Goal: Check status: Check status

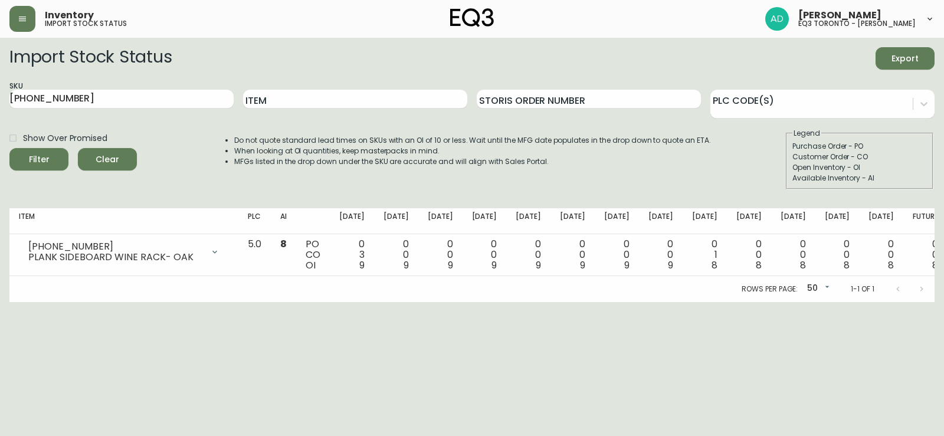
drag, startPoint x: 91, startPoint y: 96, endPoint x: 0, endPoint y: 97, distance: 90.9
click at [0, 97] on main "Import Stock Status Export SKU [PHONE_NUMBER] Item Storis Order Number PLC Code…" at bounding box center [472, 170] width 944 height 264
paste input "[PHONE_NUMBER]"
type input "[PHONE_NUMBER]"
click at [96, 98] on input "[PHONE_NUMBER]" at bounding box center [121, 99] width 224 height 19
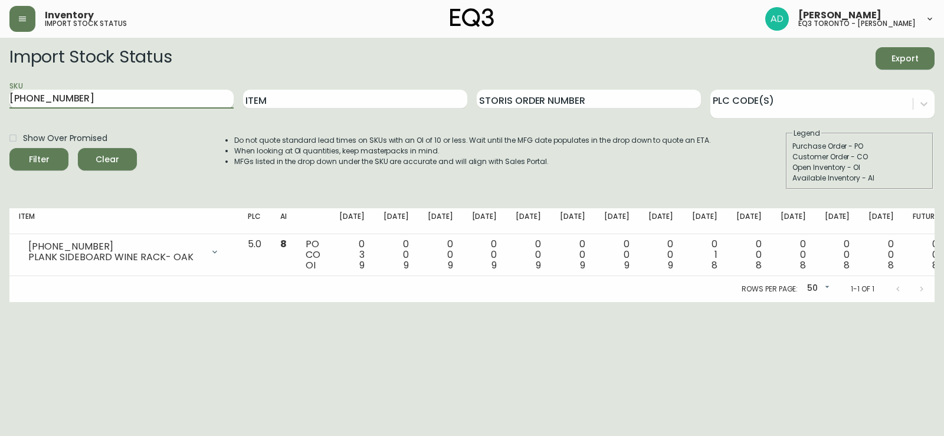
click at [9, 148] on button "Filter" at bounding box center [38, 159] width 59 height 22
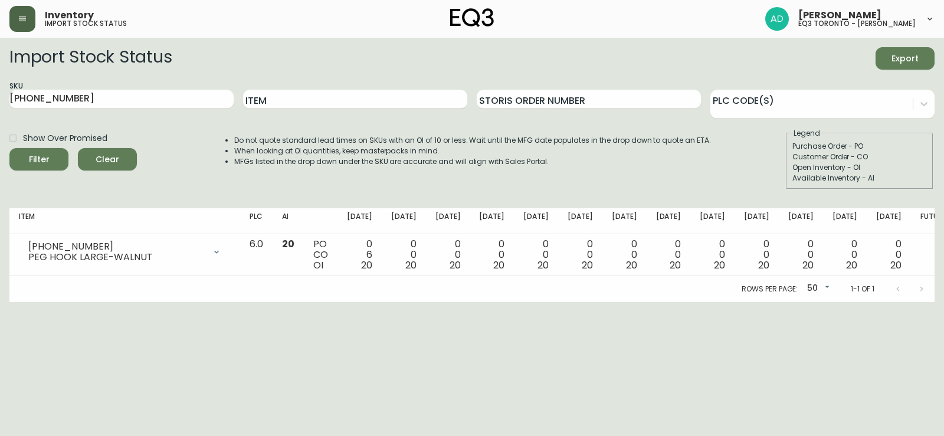
click at [21, 25] on button "button" at bounding box center [22, 19] width 26 height 26
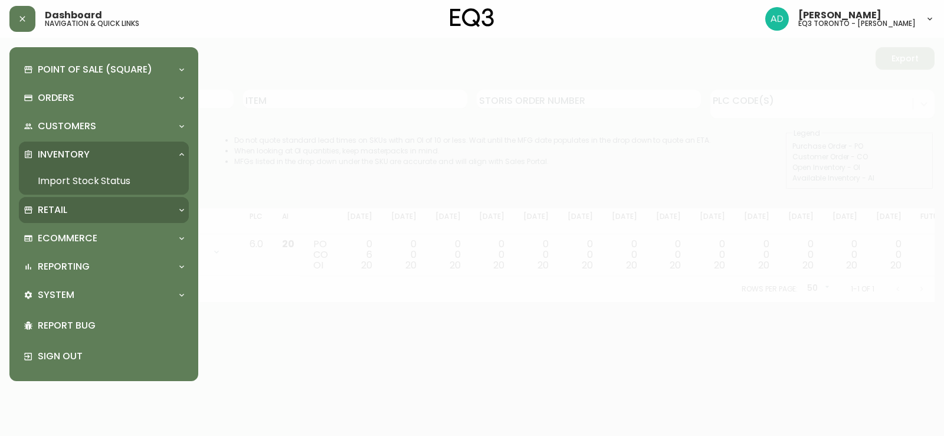
click at [96, 208] on div "Retail" at bounding box center [98, 210] width 149 height 13
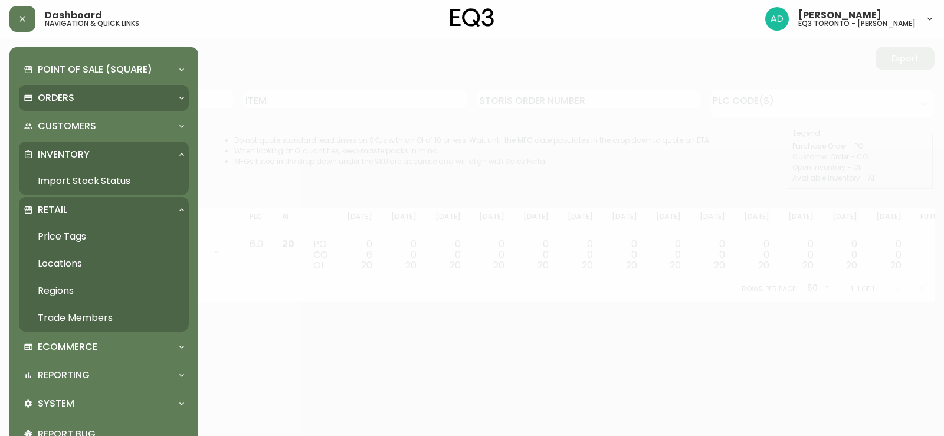
click at [58, 96] on p "Orders" at bounding box center [56, 97] width 37 height 13
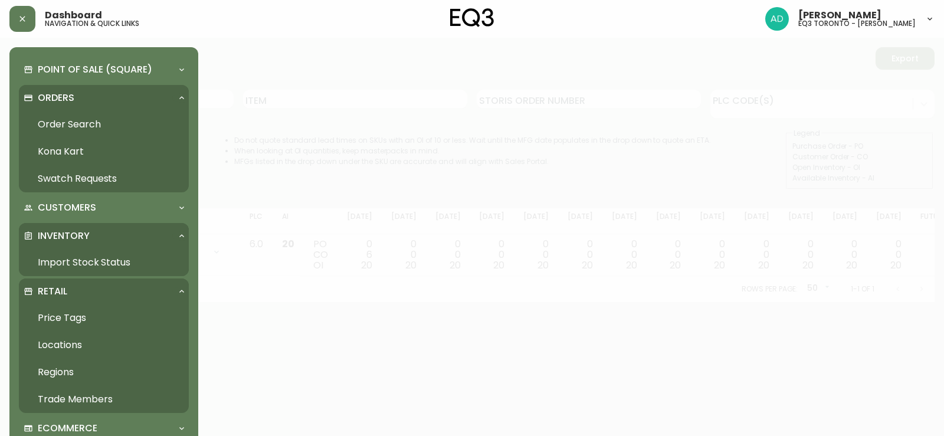
click at [99, 124] on link "Order Search" at bounding box center [104, 124] width 170 height 27
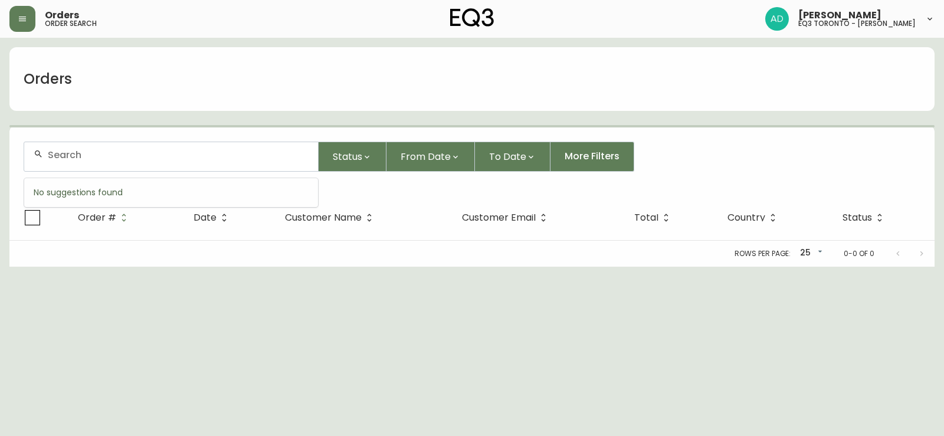
click at [217, 153] on input "text" at bounding box center [178, 154] width 261 height 11
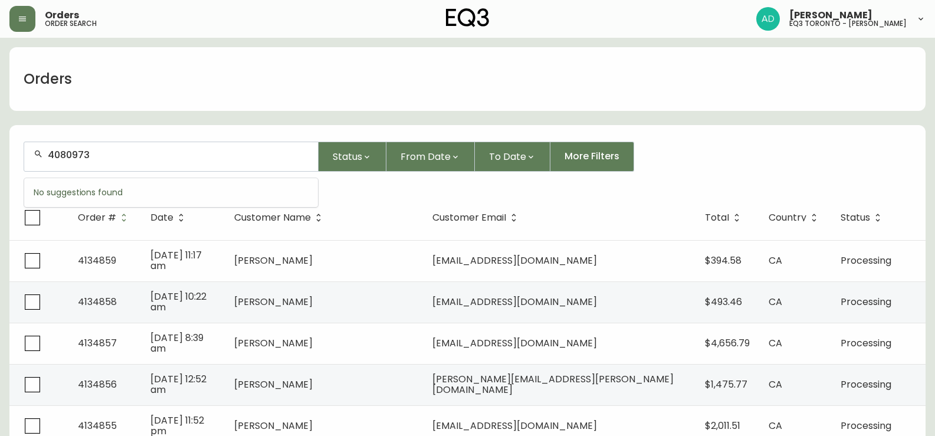
type input "4080973"
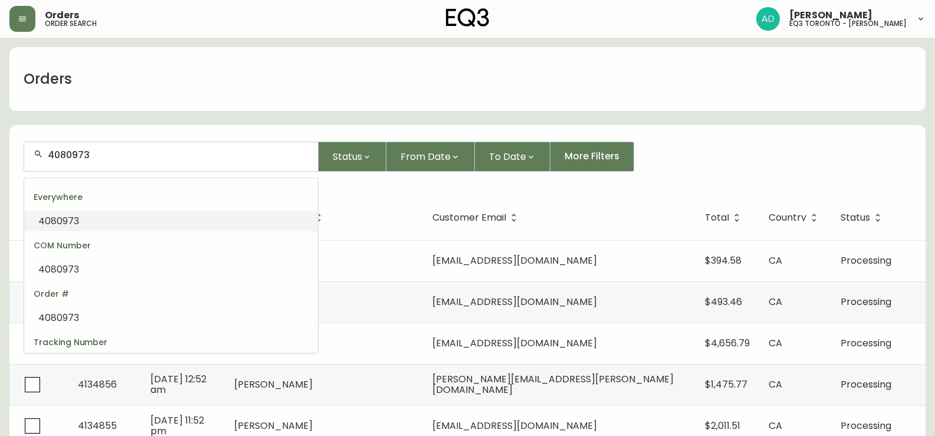
click at [62, 221] on span "4080973" at bounding box center [58, 221] width 41 height 14
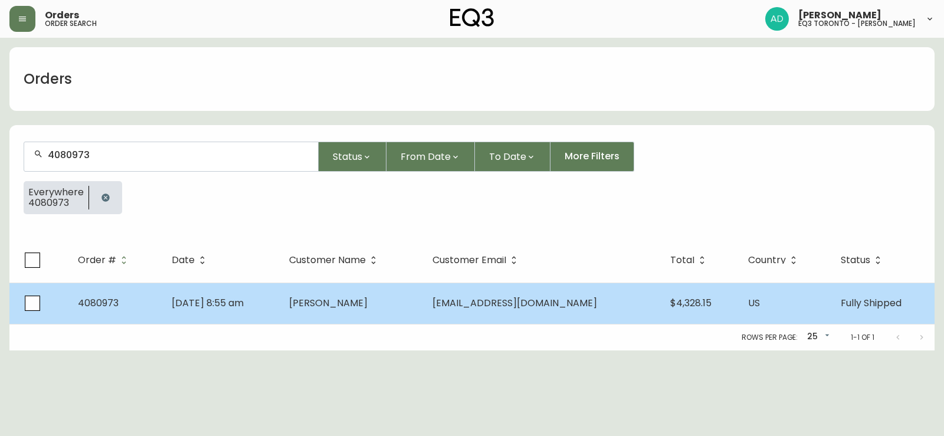
click at [368, 307] on span "[PERSON_NAME]" at bounding box center [328, 303] width 78 height 14
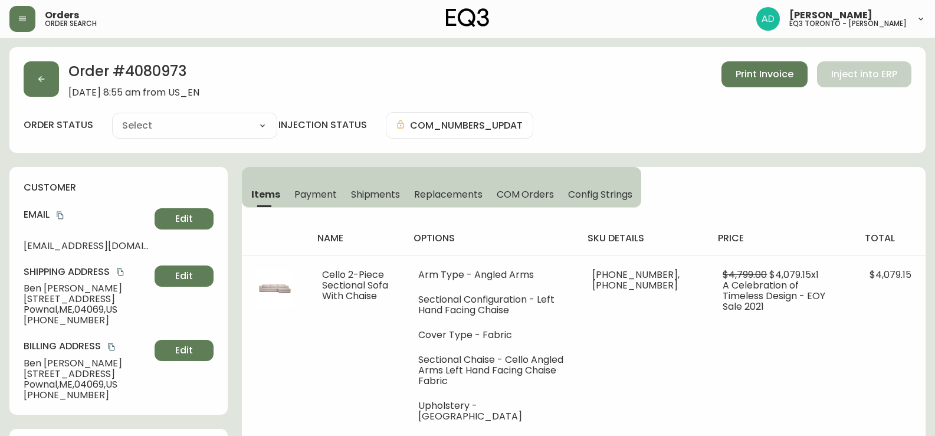
type input "Fully Shipped"
select select "FULLY_SHIPPED"
